Goal: Transaction & Acquisition: Book appointment/travel/reservation

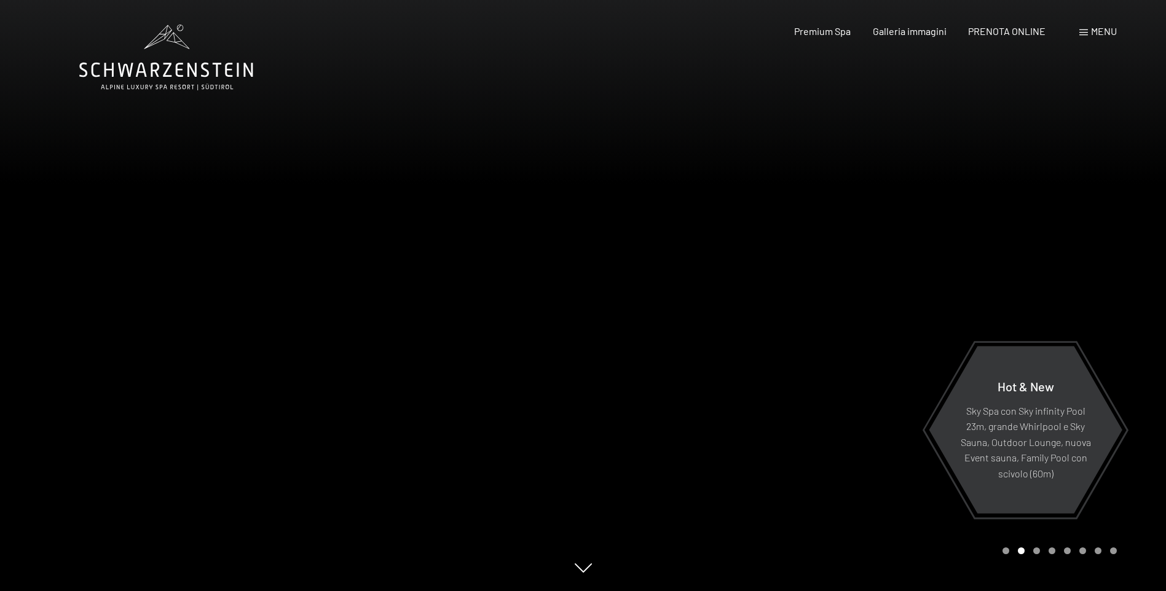
click at [1019, 310] on div at bounding box center [874, 295] width 583 height 591
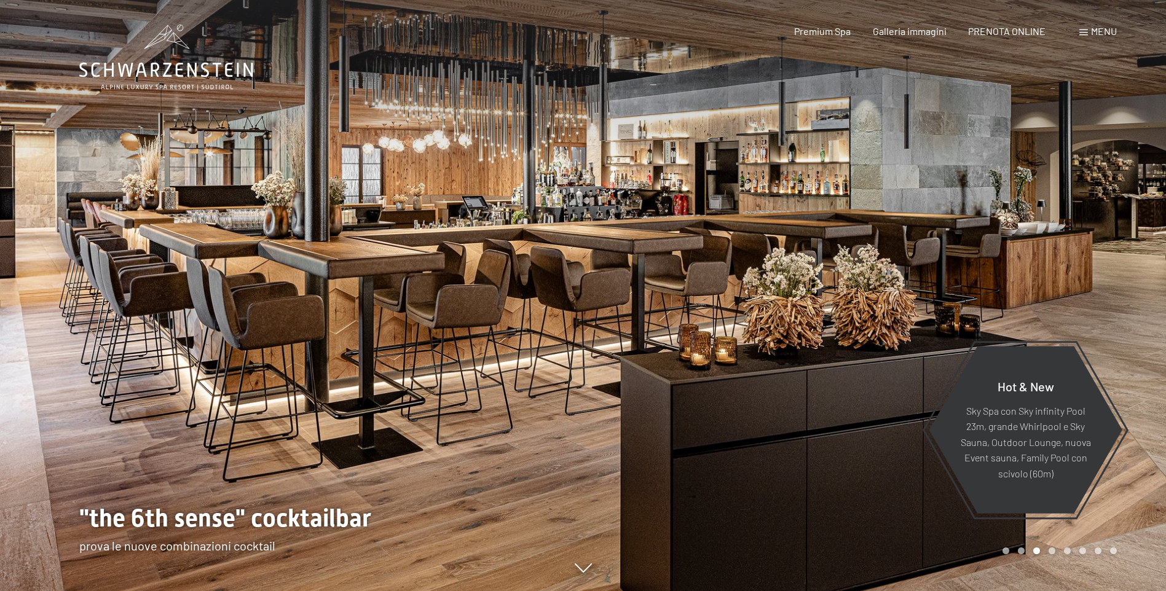
click at [1019, 310] on div at bounding box center [874, 295] width 583 height 591
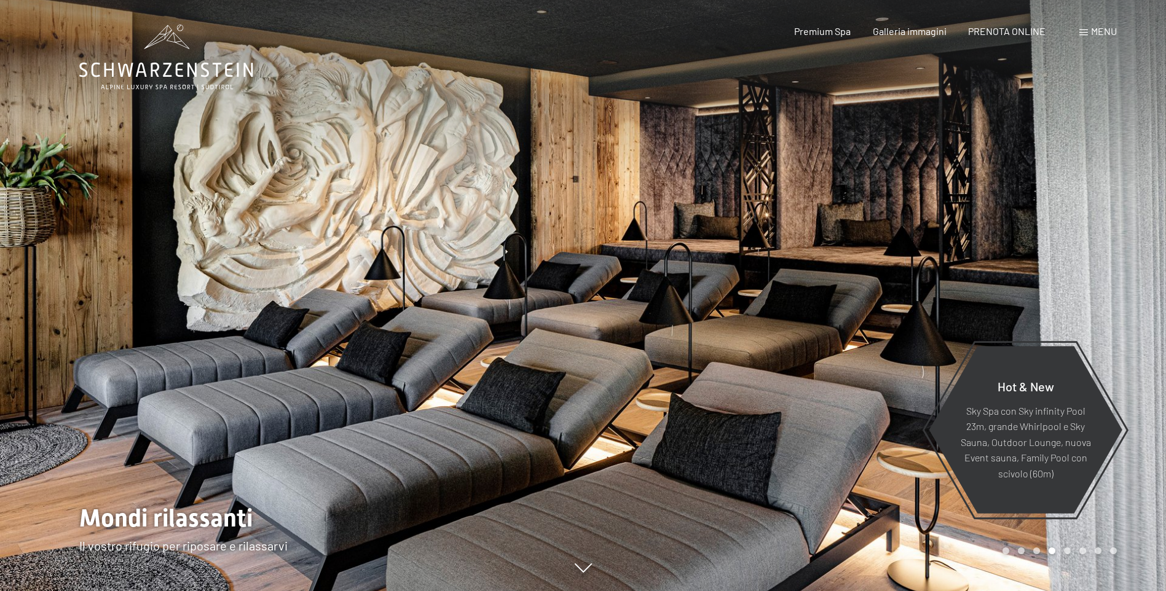
click at [1019, 310] on div at bounding box center [874, 295] width 583 height 591
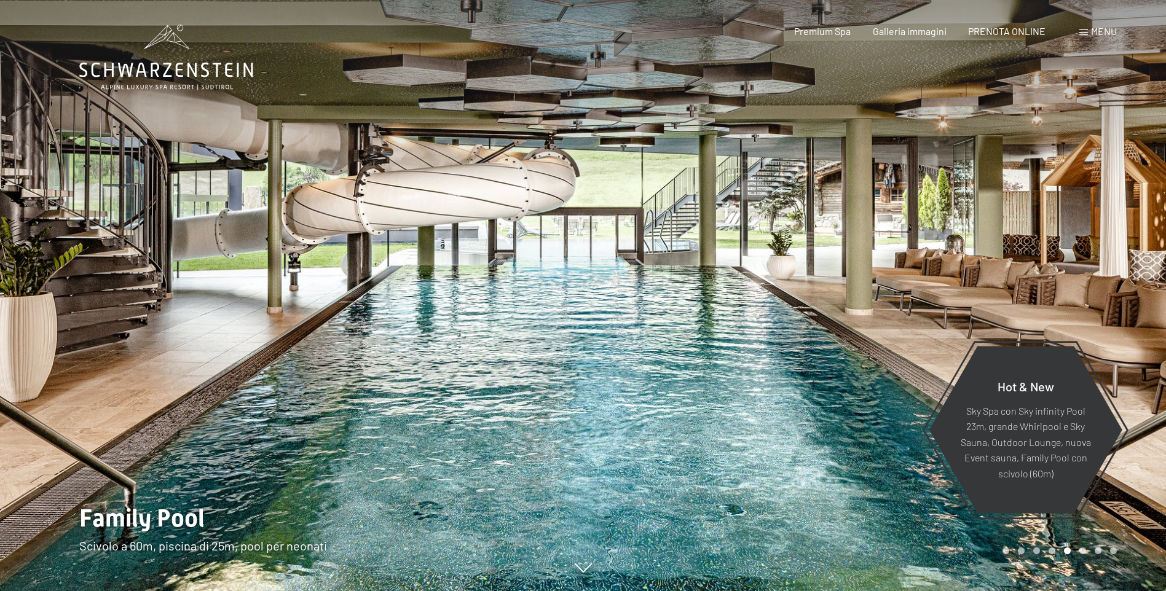
click at [1019, 310] on div at bounding box center [874, 295] width 583 height 591
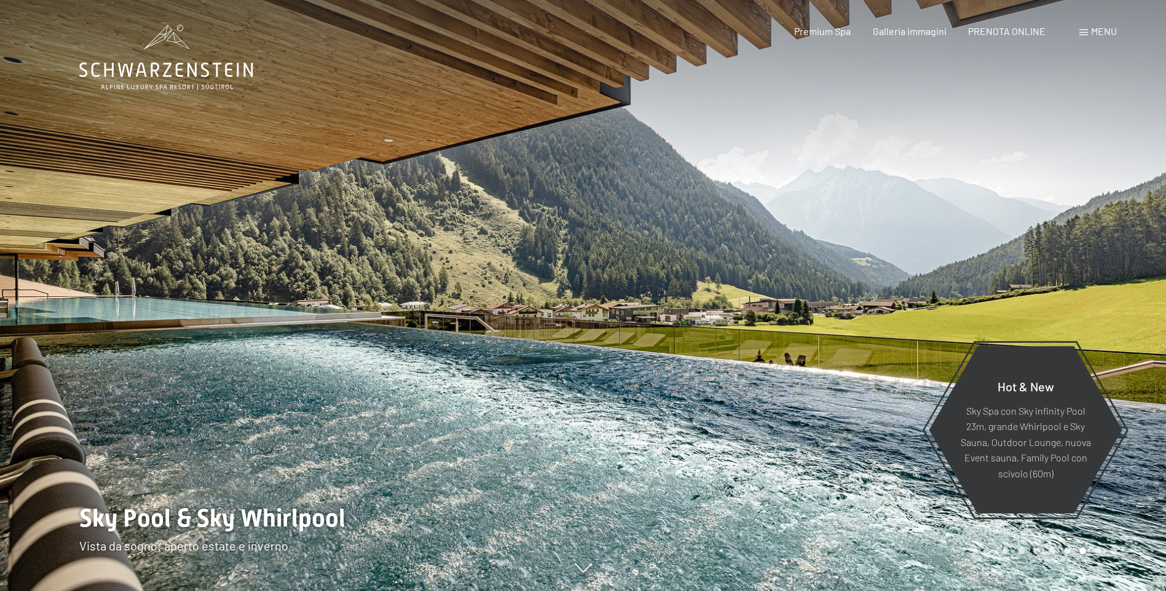
click at [1019, 310] on div at bounding box center [874, 295] width 583 height 591
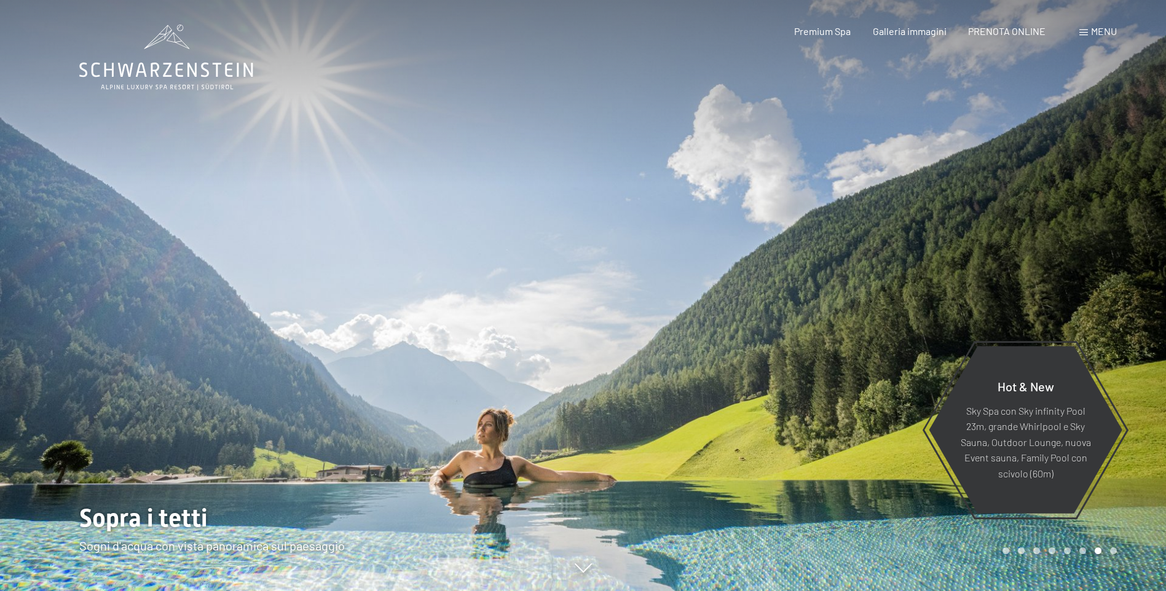
click at [1019, 310] on div at bounding box center [874, 295] width 583 height 591
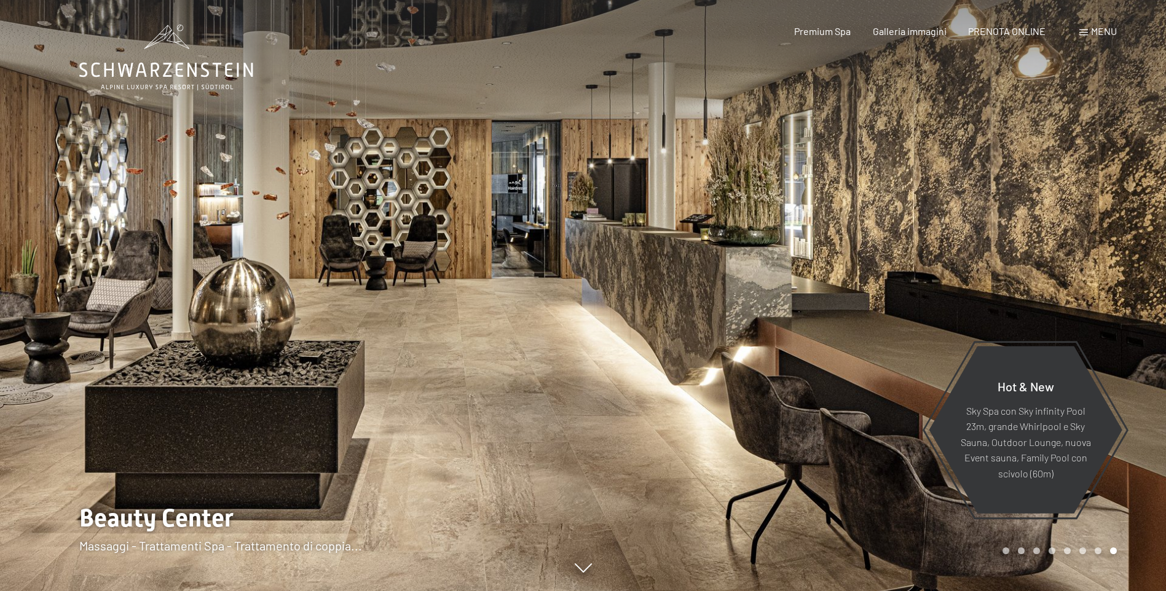
click at [1090, 33] on div "Menu" at bounding box center [1099, 32] width 38 height 14
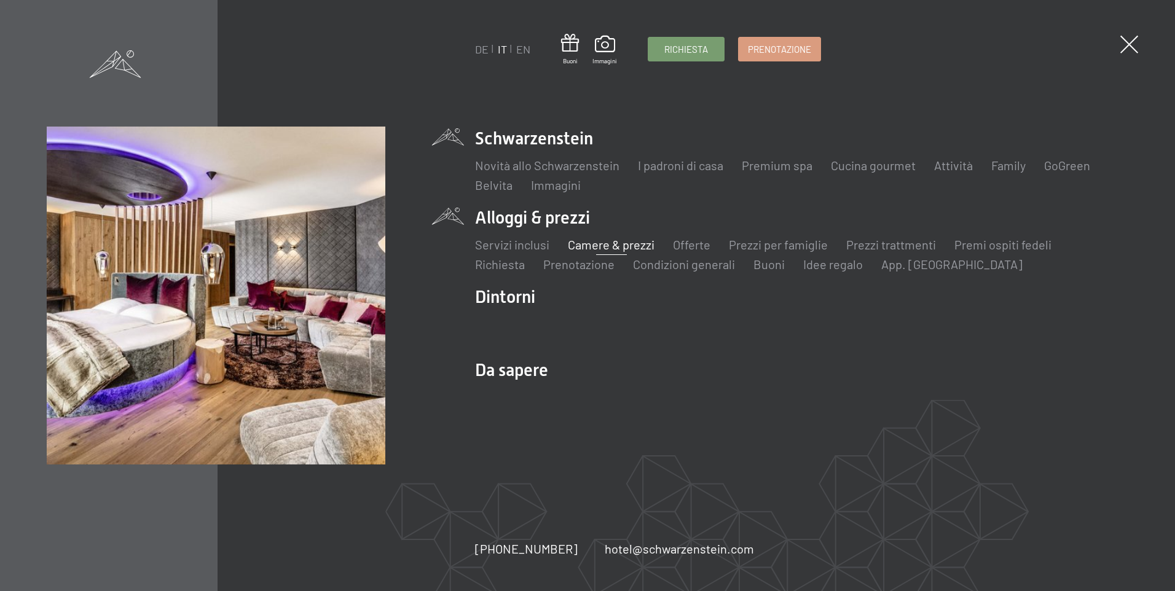
click at [590, 243] on link "Camere & prezzi" at bounding box center [611, 244] width 87 height 15
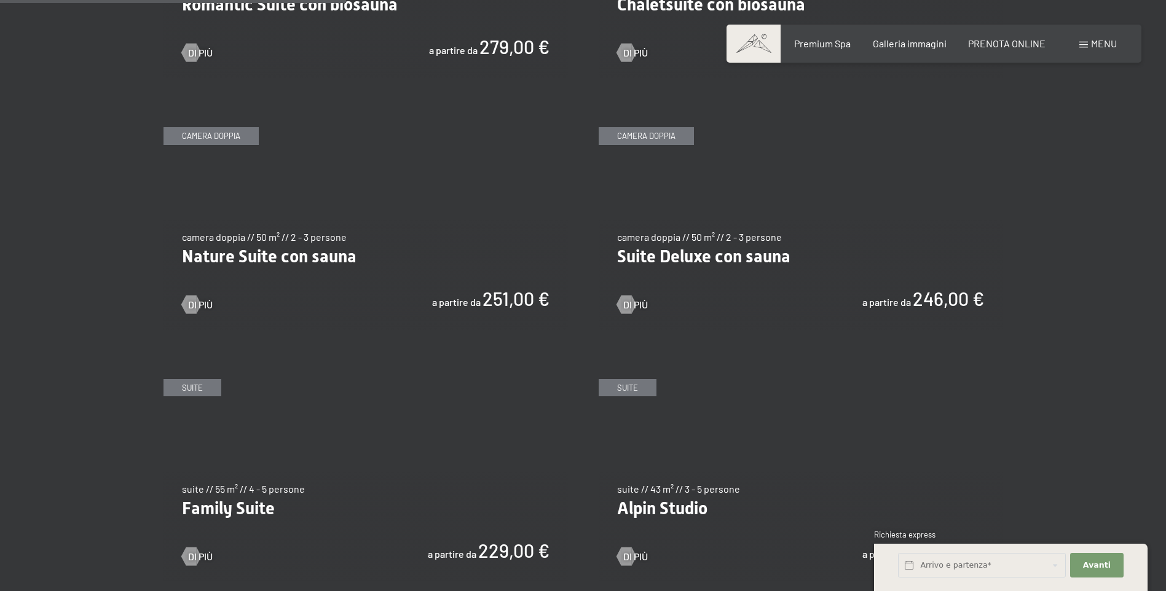
scroll to position [1168, 0]
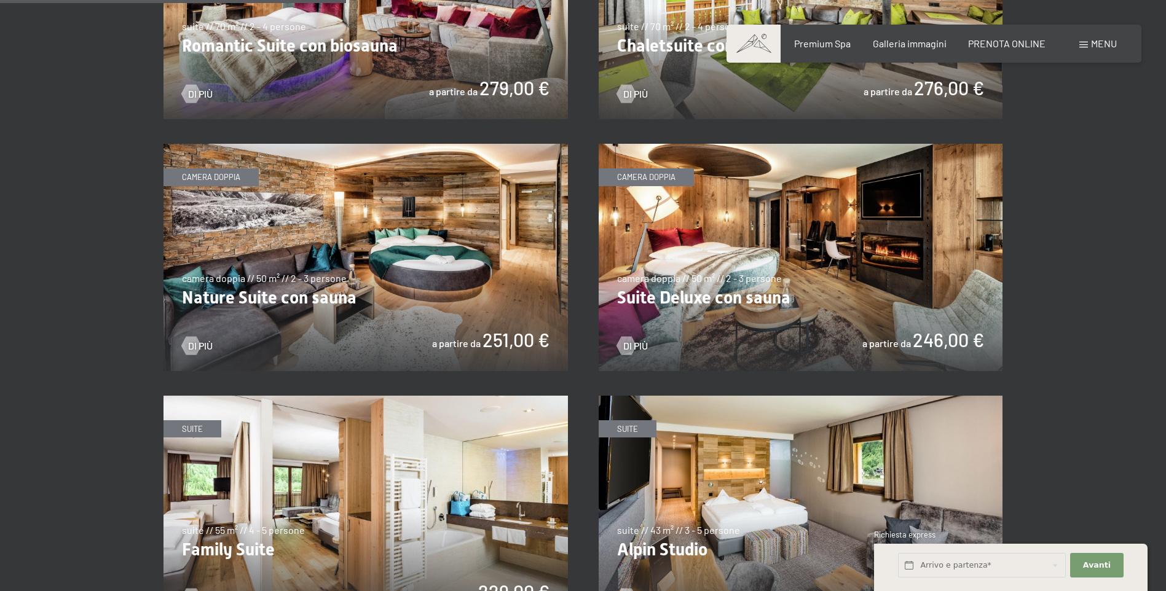
click at [891, 205] on img at bounding box center [801, 257] width 405 height 227
